Goal: Transaction & Acquisition: Download file/media

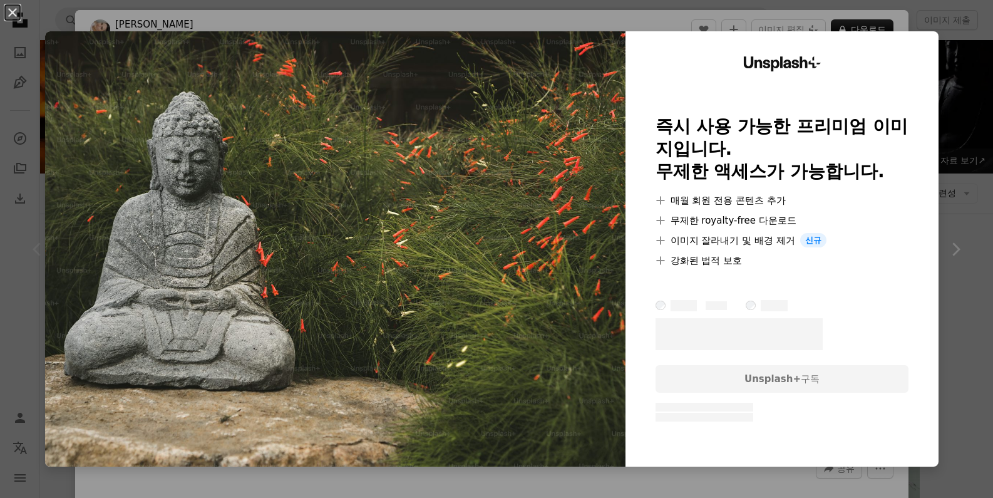
scroll to position [210, 0]
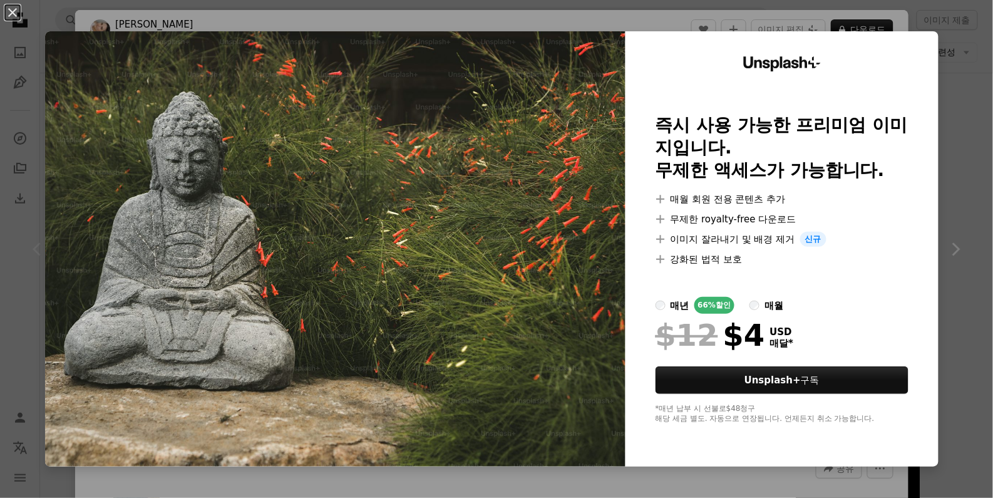
click at [978, 172] on div "An X shape Unsplash+ 즉시 사용 가능한 프리미엄 이미지입니다. 무제한 액세스가 가능합니다. A plus sign 매월 회원 전…" at bounding box center [496, 249] width 993 height 498
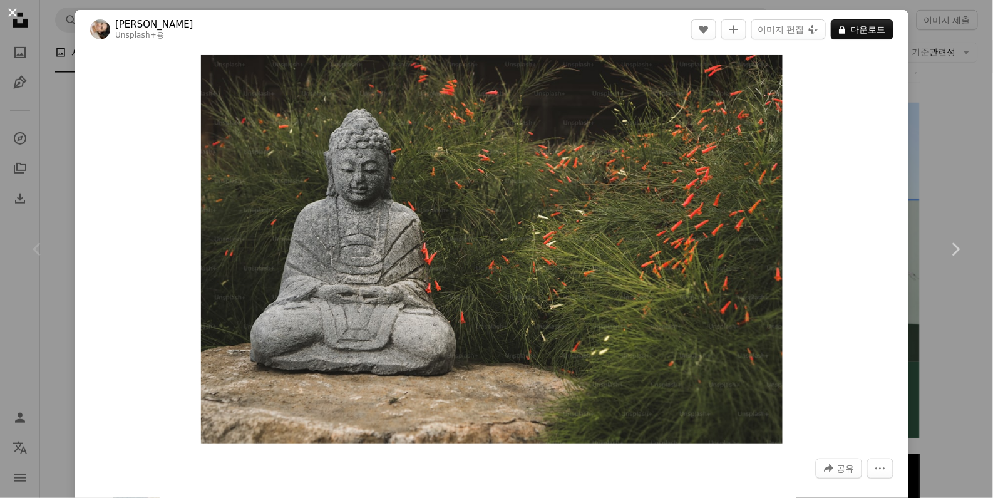
click at [10, 12] on button "An X shape" at bounding box center [12, 12] width 15 height 15
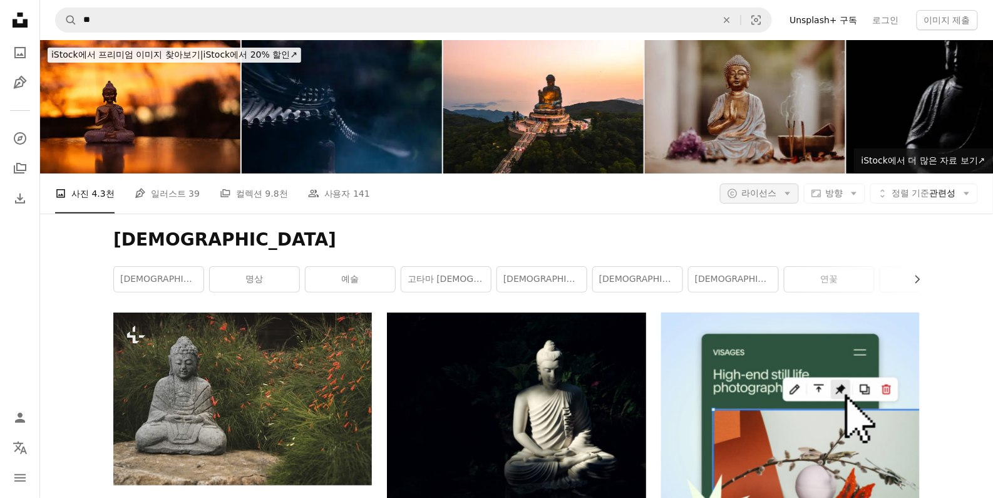
click at [792, 196] on icon "Arrow down" at bounding box center [787, 193] width 11 height 11
click at [784, 295] on span "무료" at bounding box center [799, 293] width 76 height 13
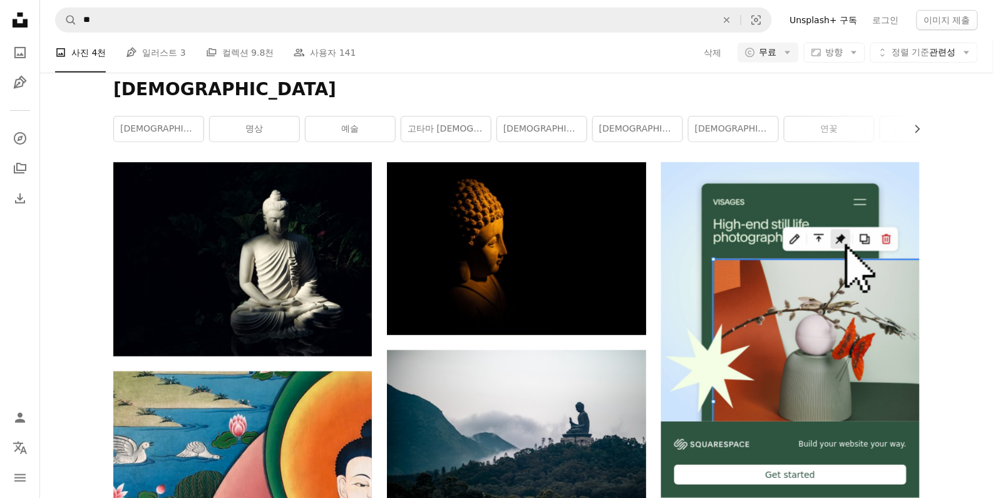
scroll to position [220, 0]
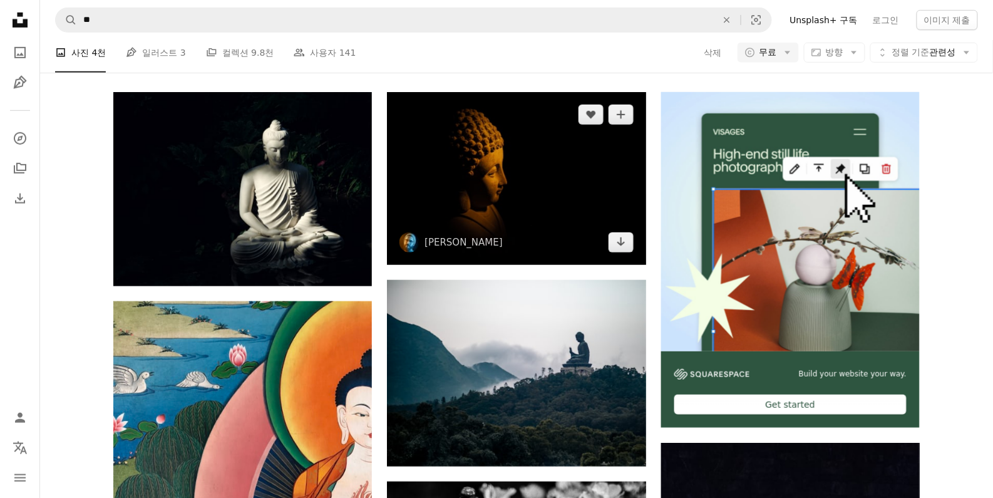
click at [572, 203] on img at bounding box center [516, 178] width 259 height 172
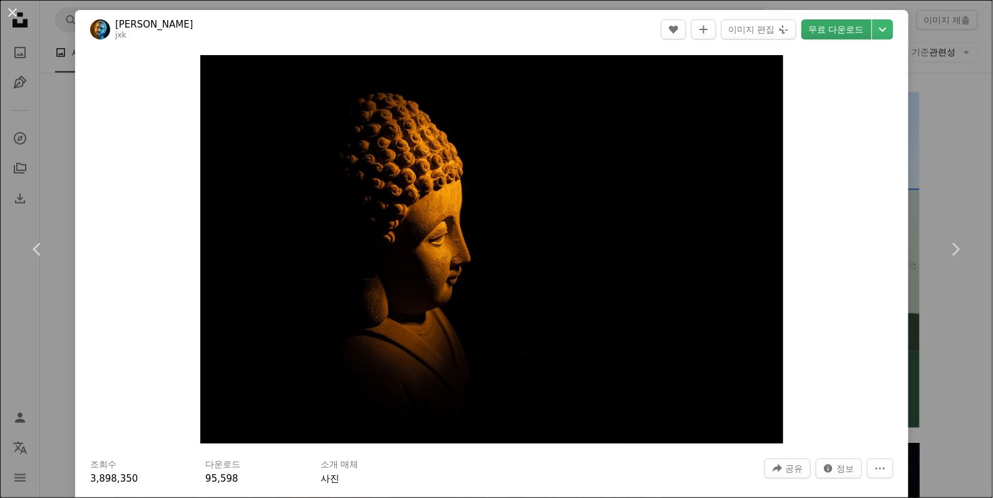
click at [833, 29] on link "무료 다운로드" at bounding box center [836, 29] width 70 height 20
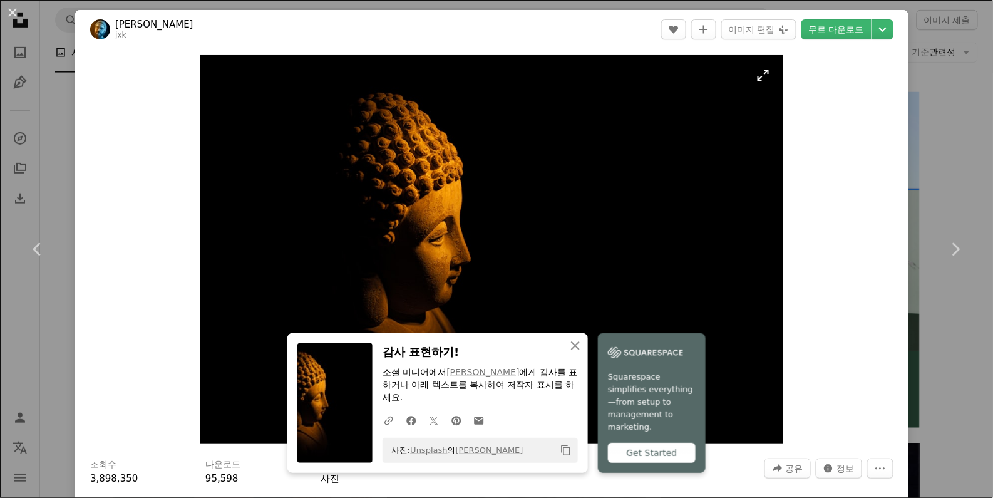
click at [646, 241] on img "이 이미지 확대" at bounding box center [491, 249] width 583 height 388
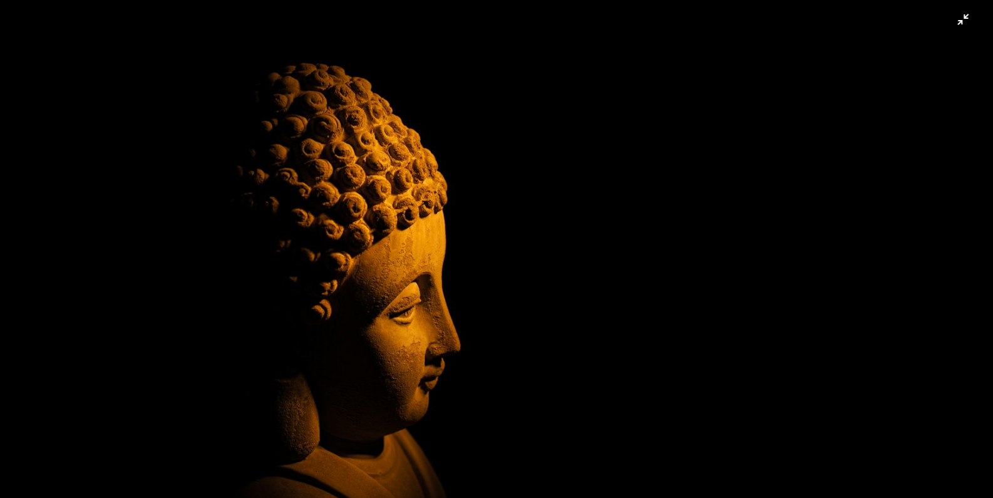
scroll to position [82, 0]
